Goal: Task Accomplishment & Management: Complete application form

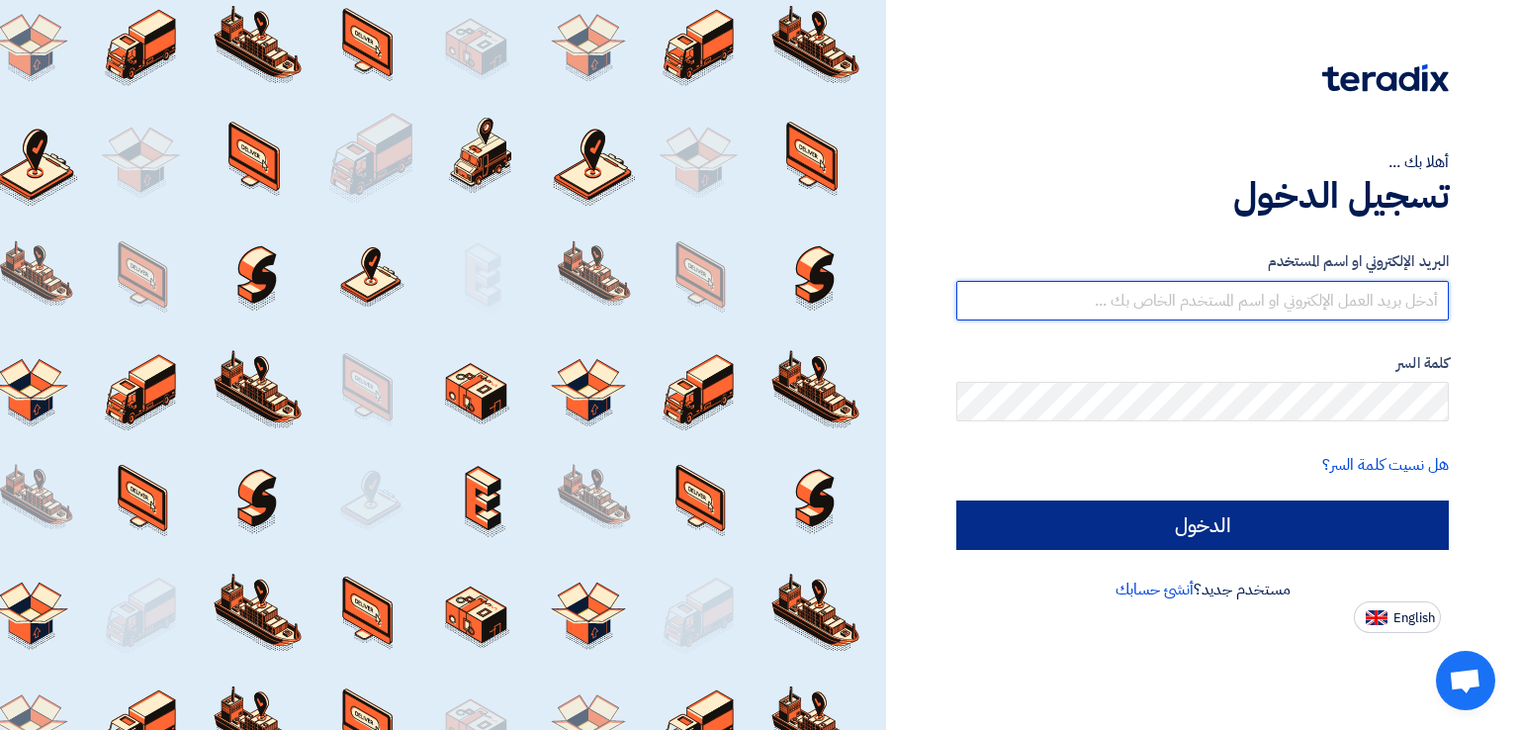
type input "[EMAIL_ADDRESS][DOMAIN_NAME]"
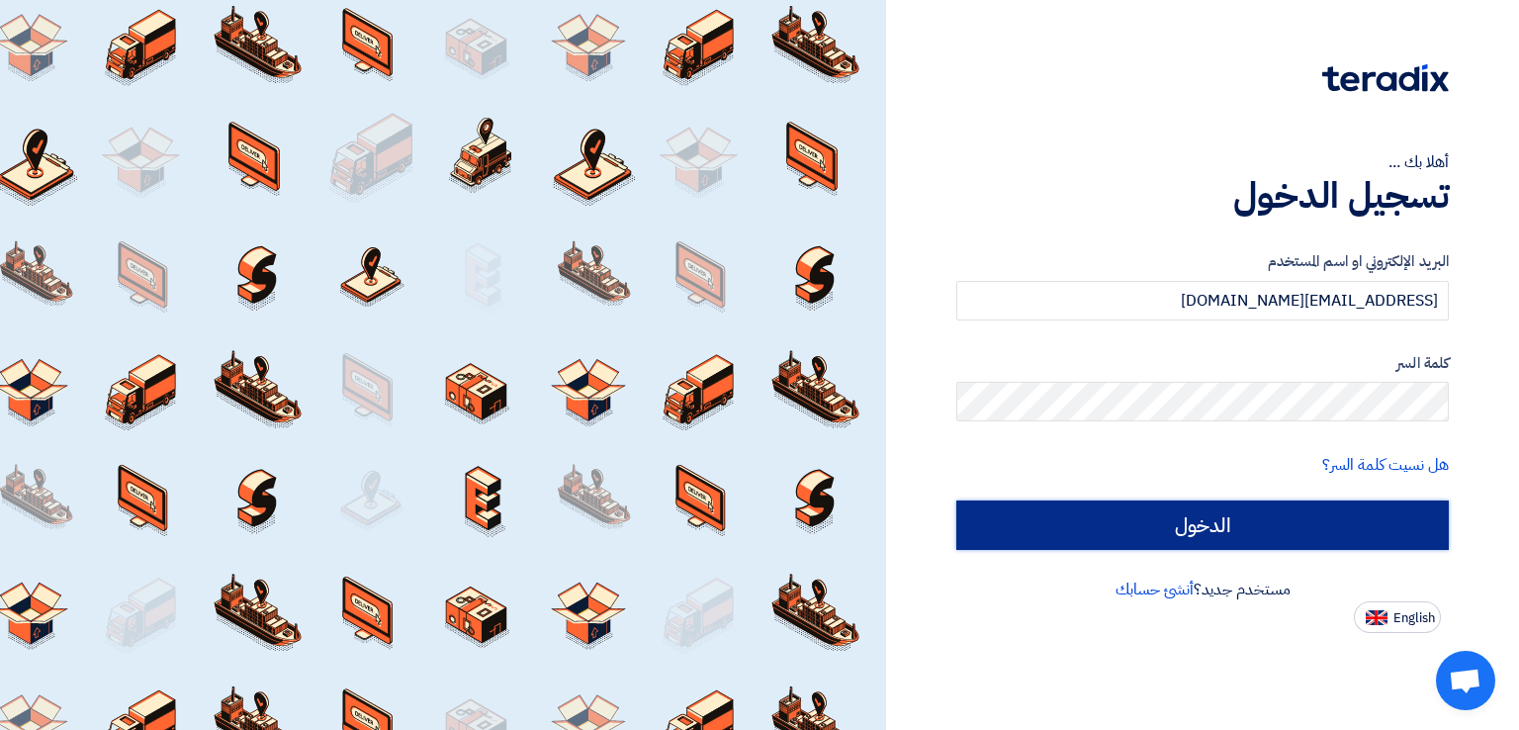
click at [1194, 516] on input "الدخول" at bounding box center [1202, 524] width 493 height 49
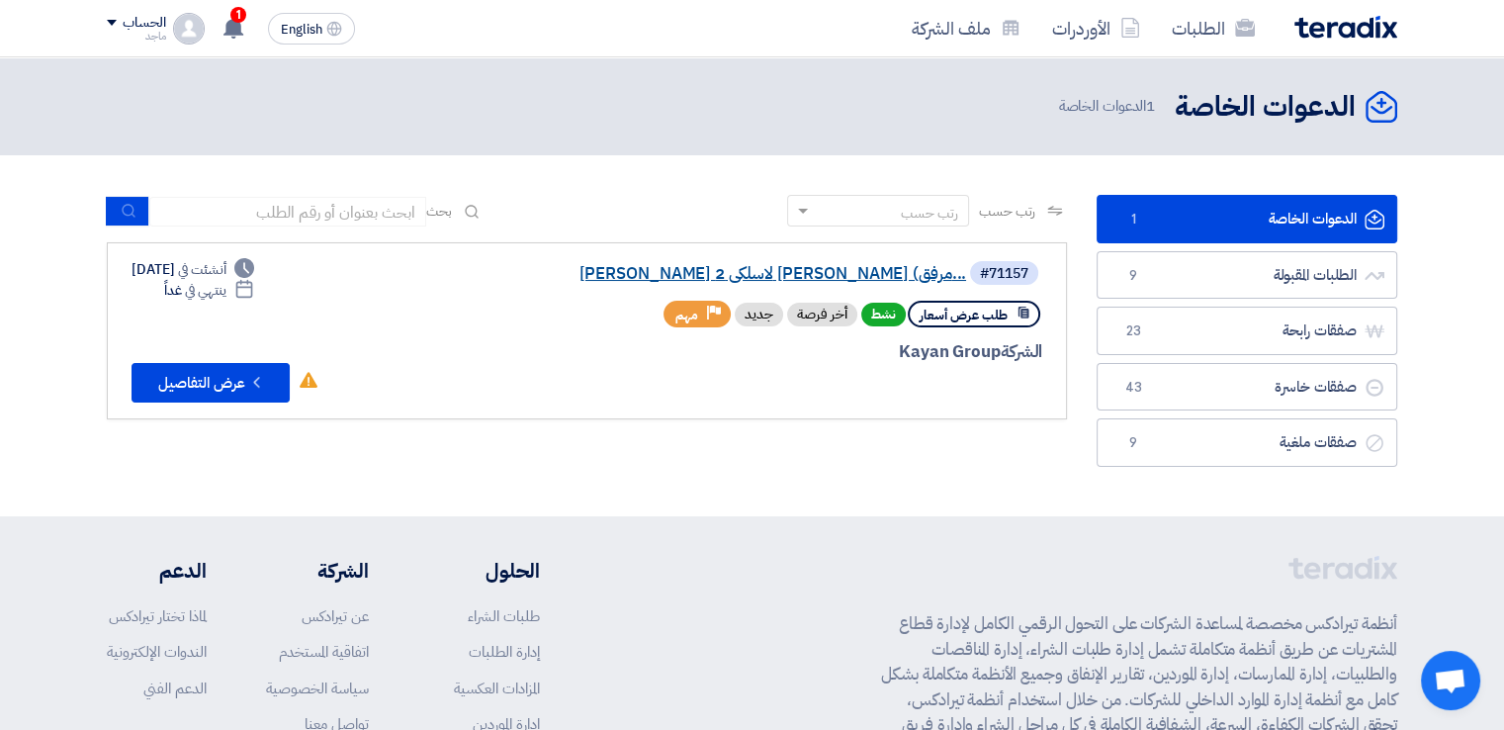
click at [799, 269] on link "[PERSON_NAME] لاسلكى 2 [PERSON_NAME] (مرفق..." at bounding box center [769, 274] width 396 height 18
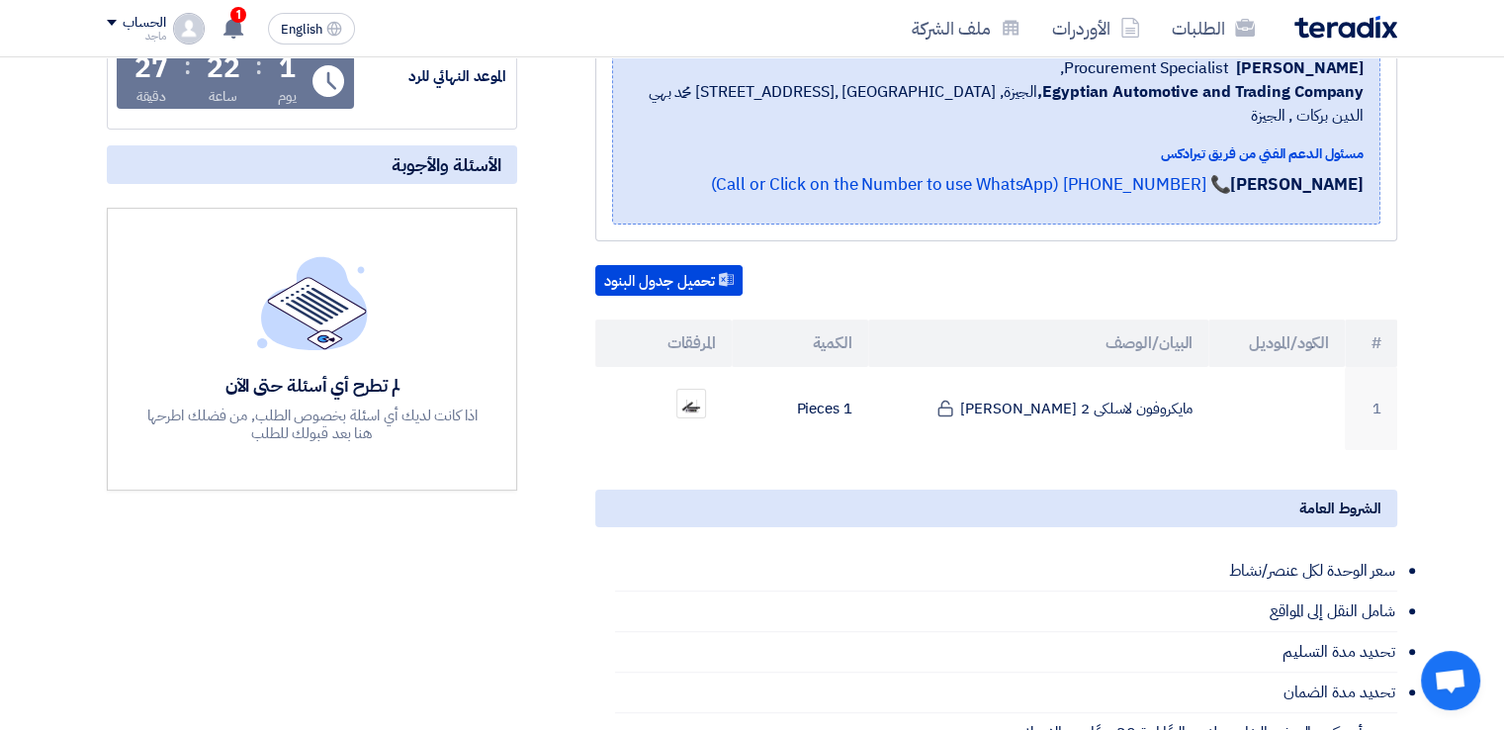
scroll to position [400, 0]
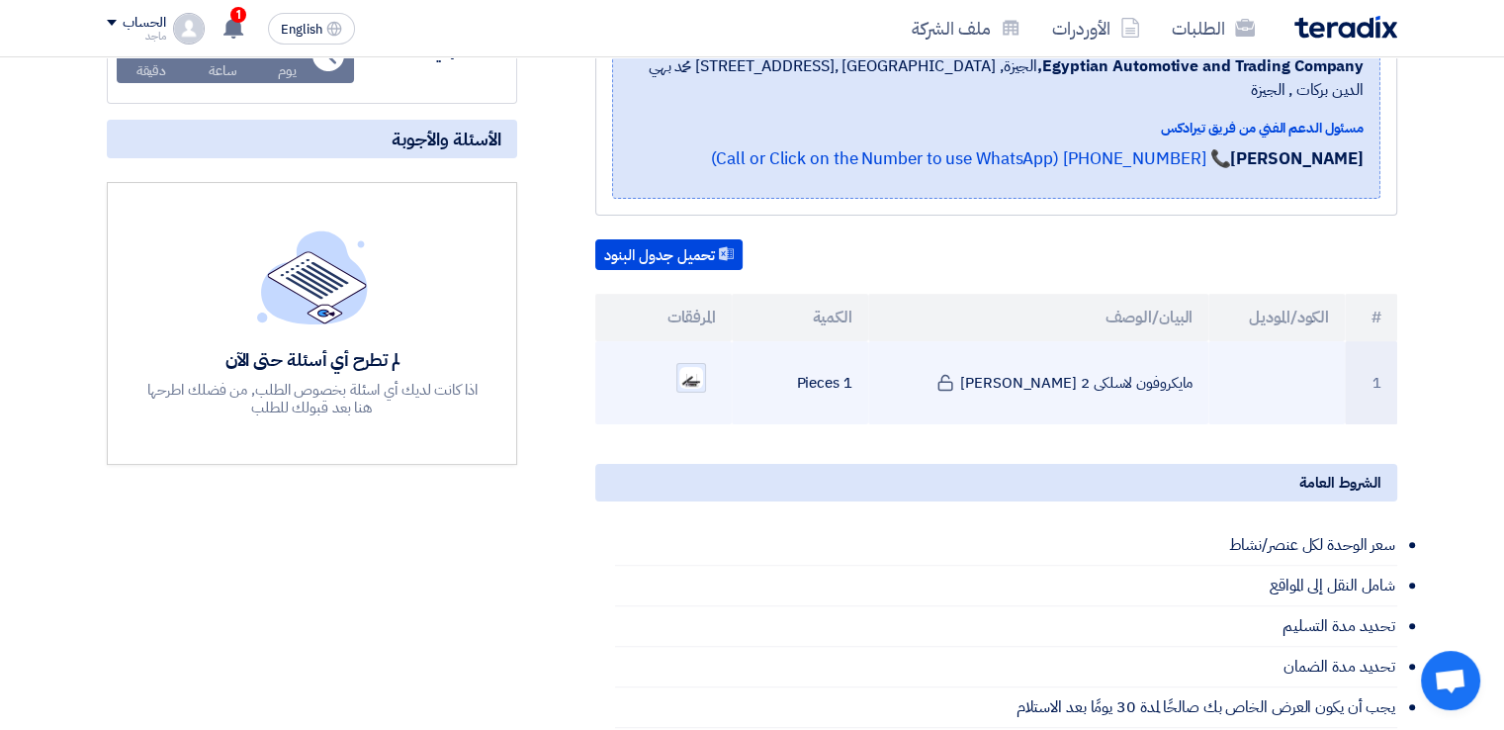
click at [690, 365] on img at bounding box center [692, 378] width 28 height 26
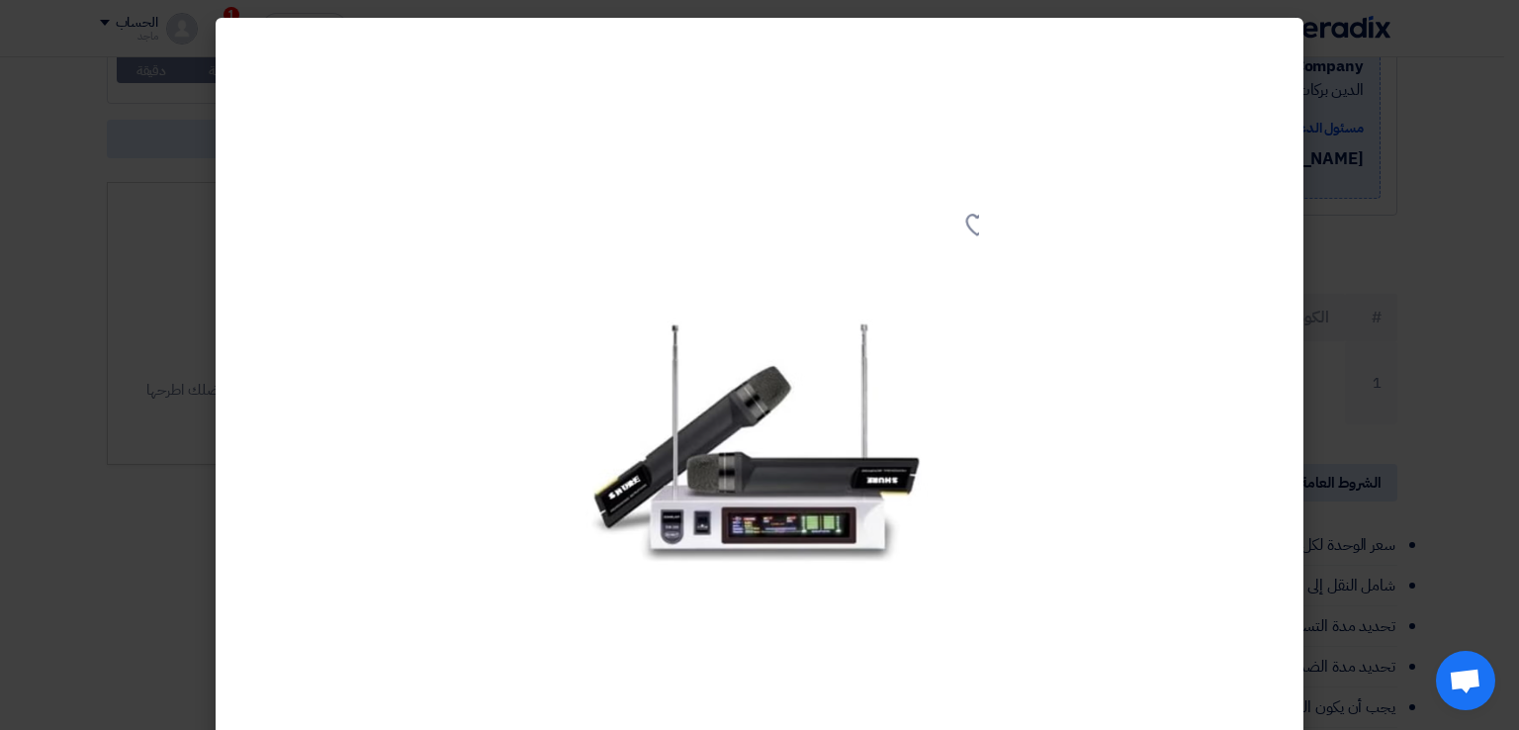
drag, startPoint x: 207, startPoint y: 457, endPoint x: 104, endPoint y: 484, distance: 106.3
click at [104, 484] on modal-container at bounding box center [759, 365] width 1519 height 730
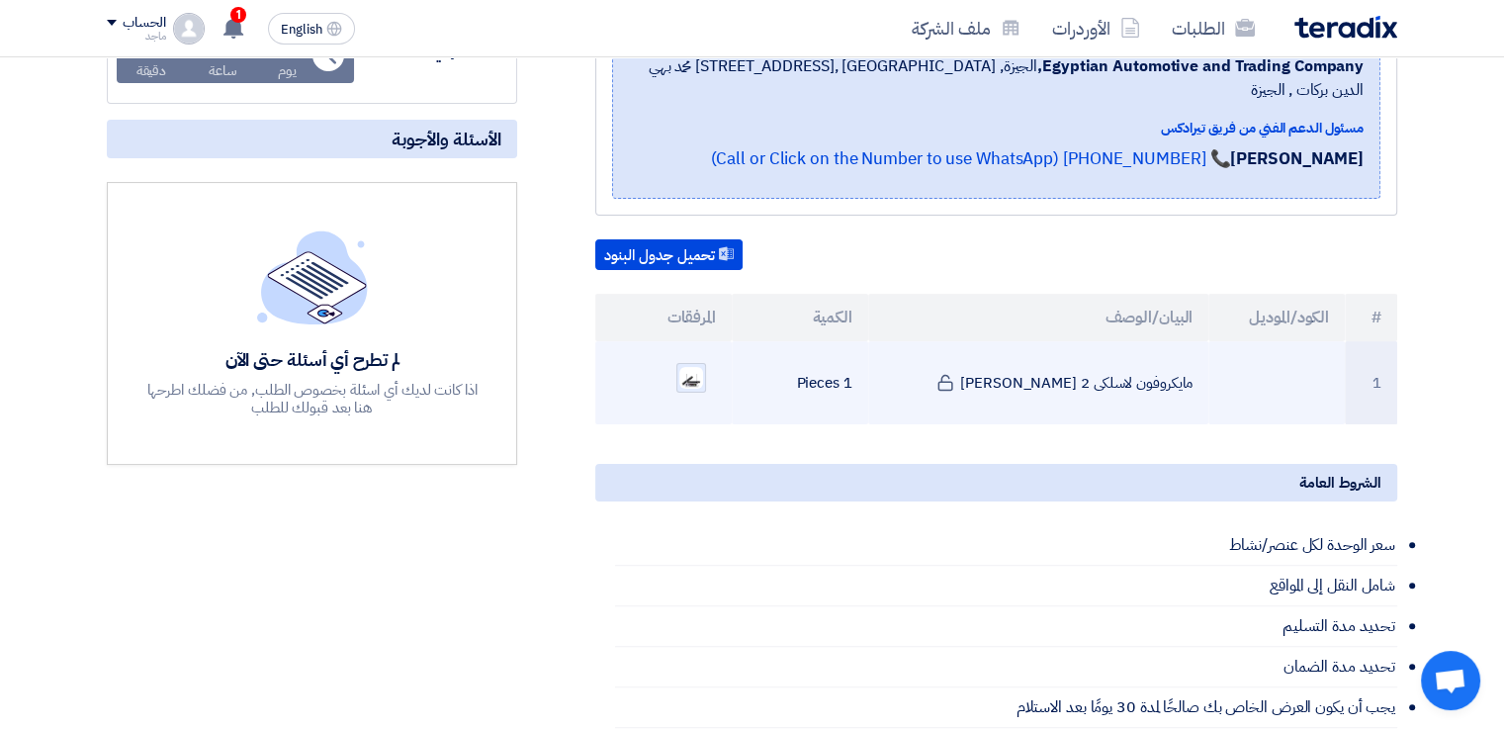
click at [692, 365] on img at bounding box center [692, 378] width 28 height 26
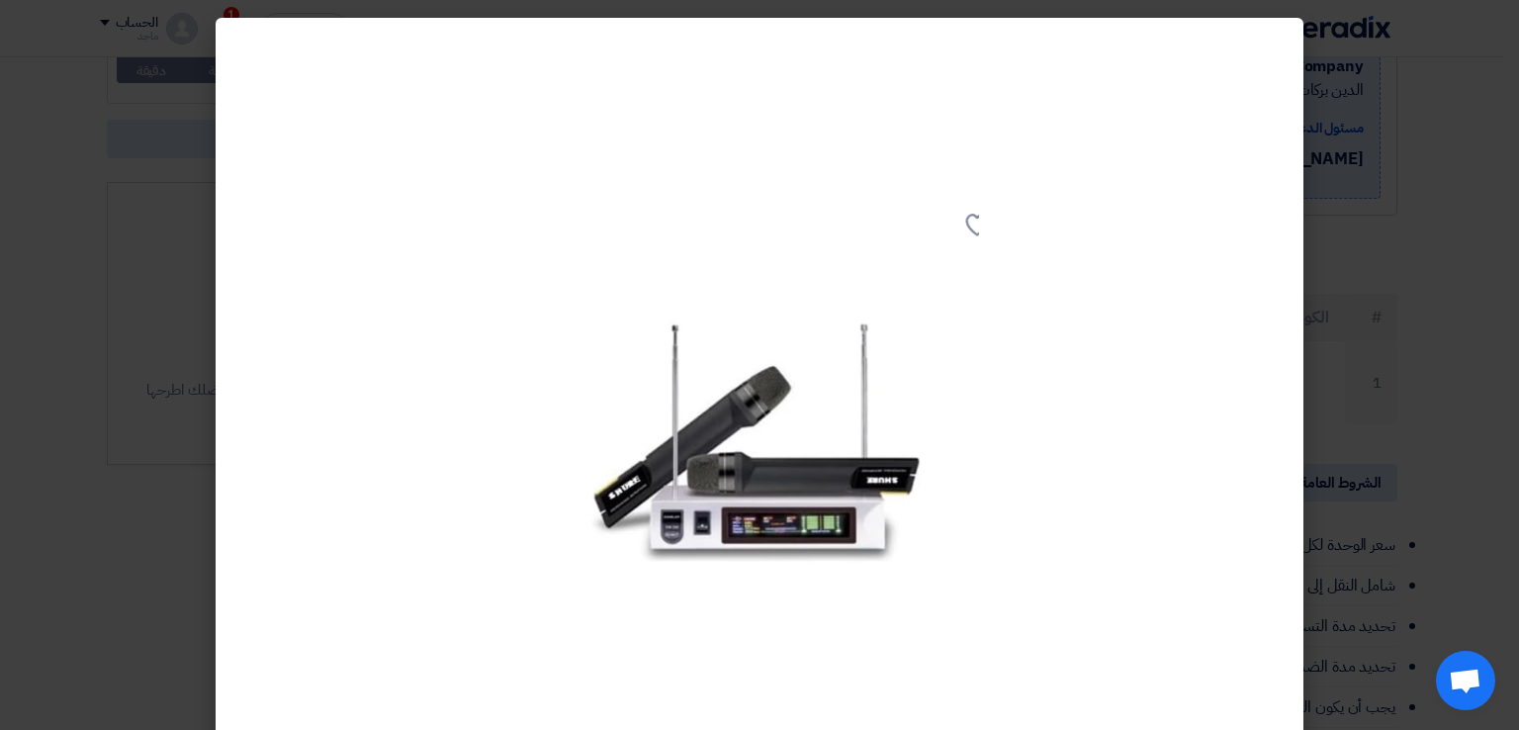
click at [146, 354] on modal-container at bounding box center [759, 365] width 1519 height 730
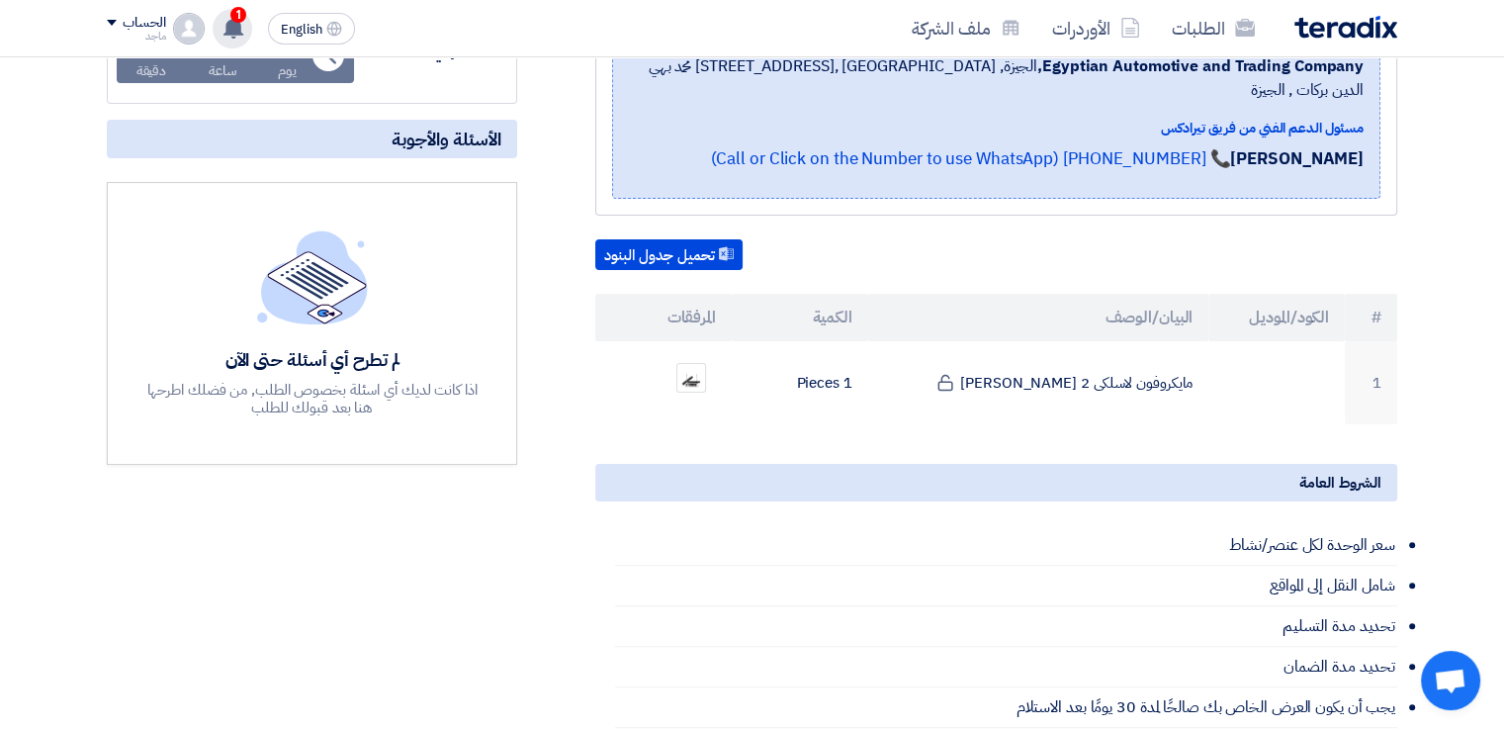
click at [240, 22] on use at bounding box center [234, 28] width 20 height 22
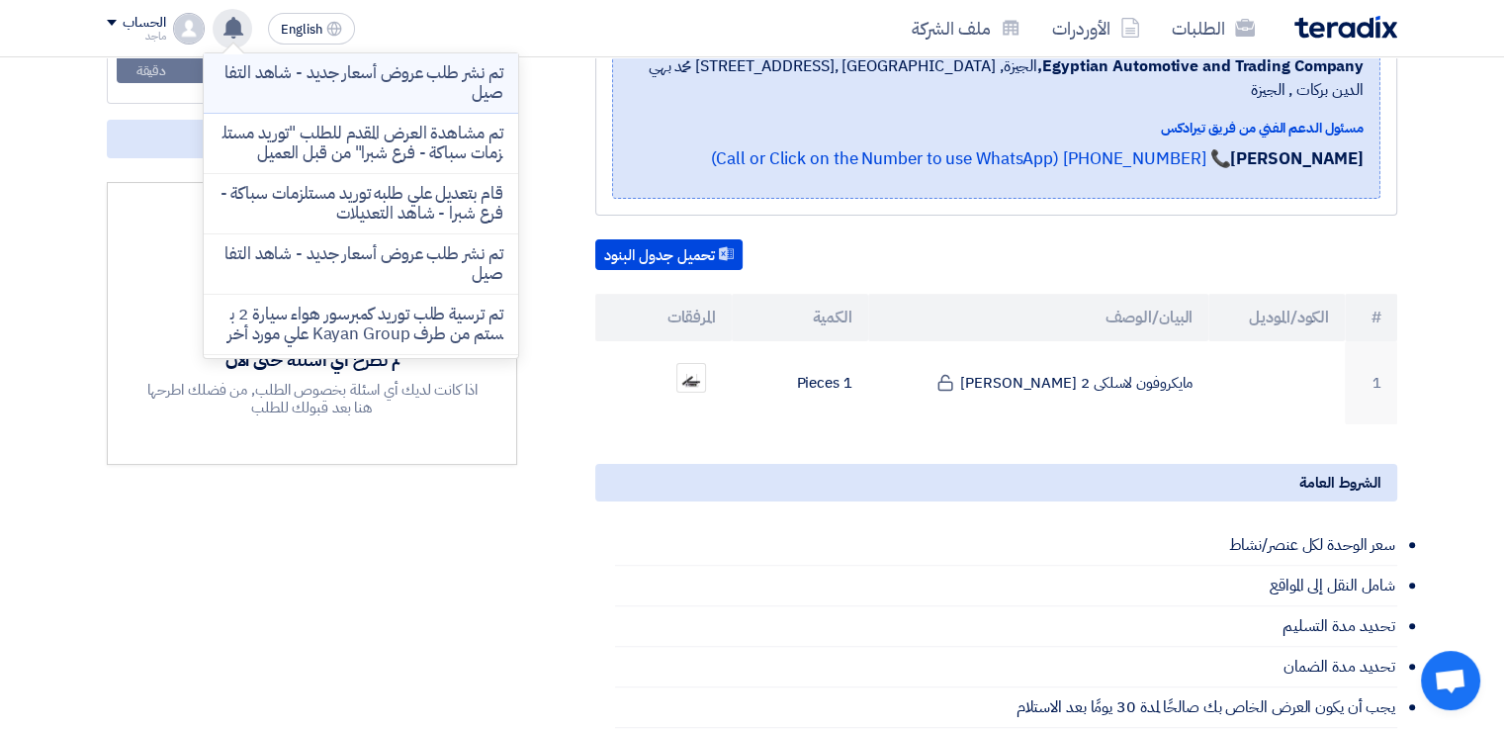
click at [345, 81] on p "تم نشر طلب عروض أسعار جديد - شاهد التفاصيل" at bounding box center [361, 83] width 283 height 40
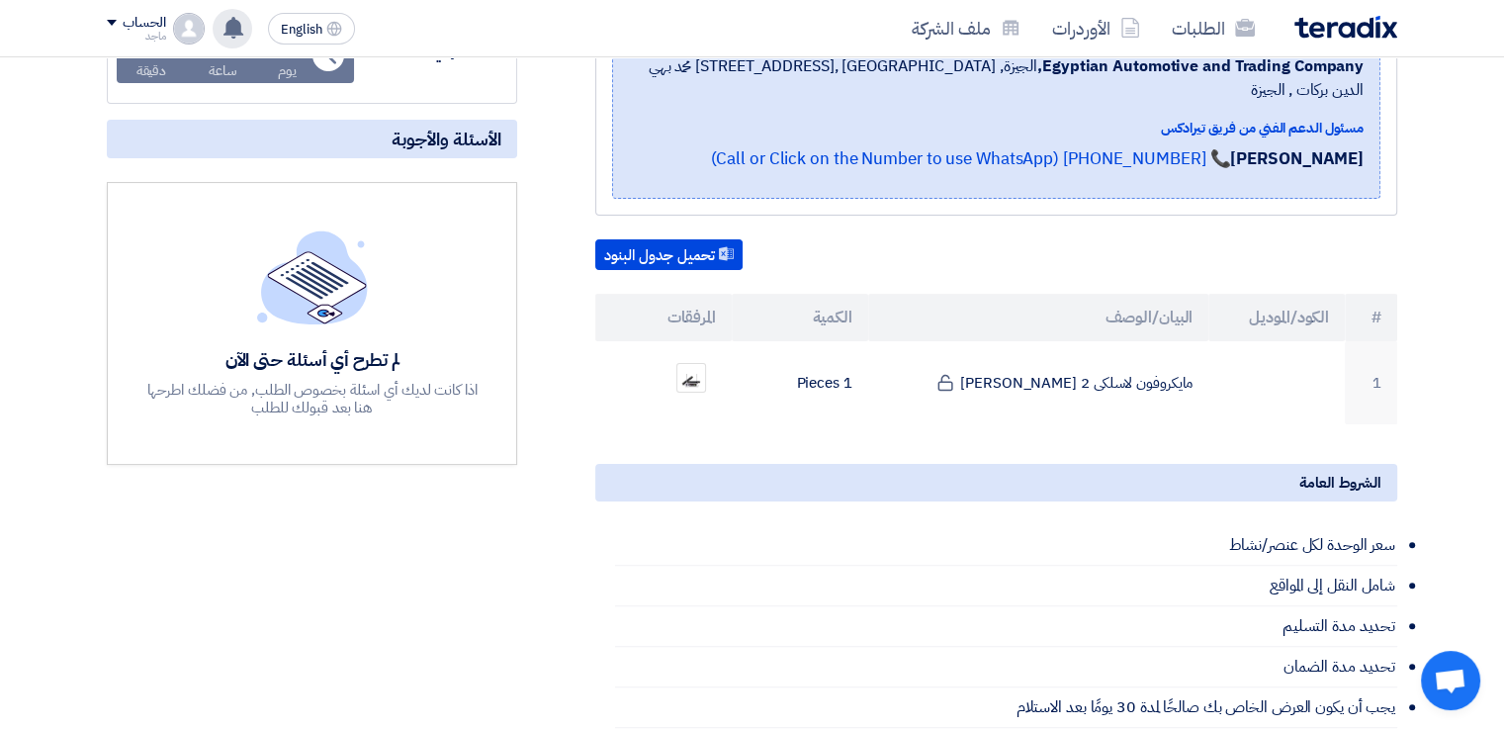
scroll to position [0, 0]
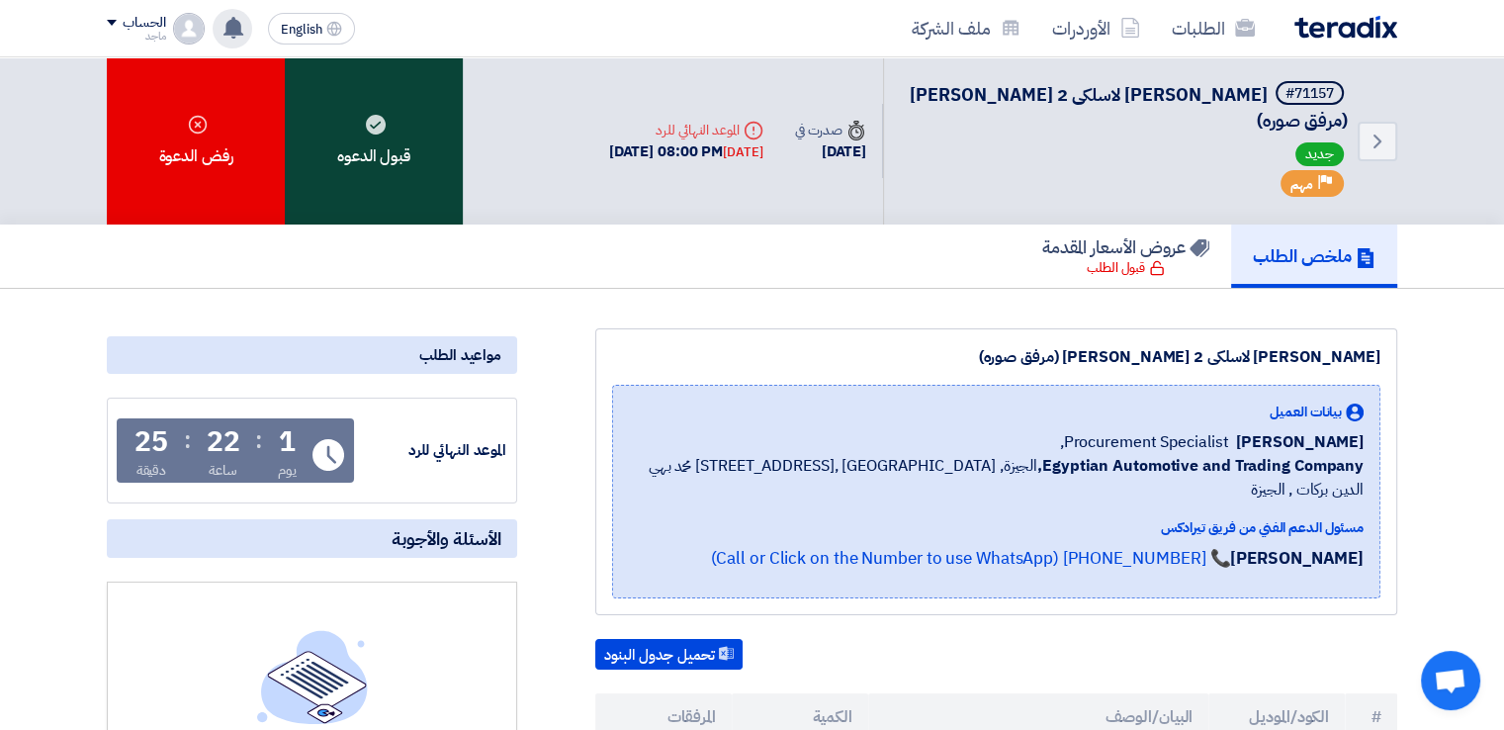
click at [404, 157] on div "قبول الدعوه" at bounding box center [374, 140] width 178 height 167
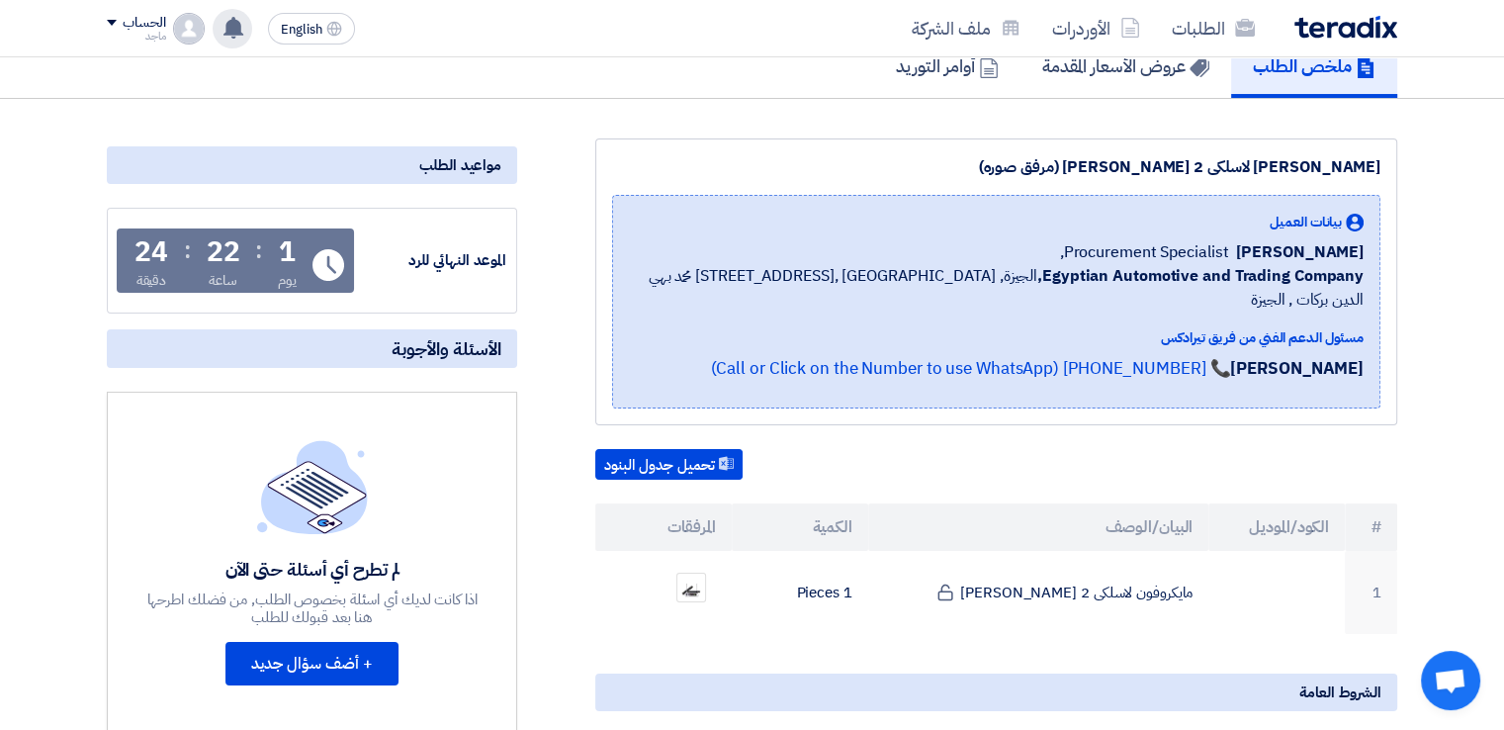
scroll to position [192, 0]
